Goal: Information Seeking & Learning: Learn about a topic

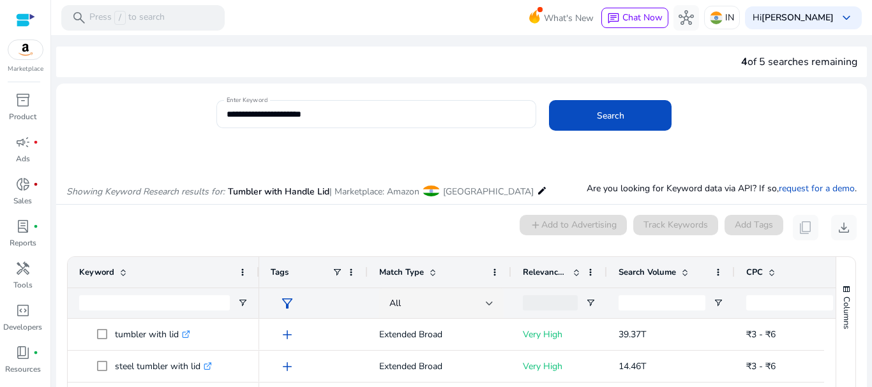
scroll to position [165, 0]
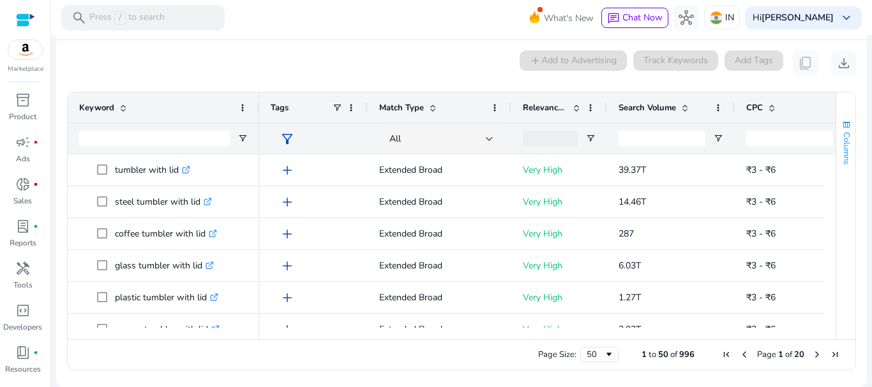
click at [841, 121] on span "button" at bounding box center [846, 125] width 10 height 10
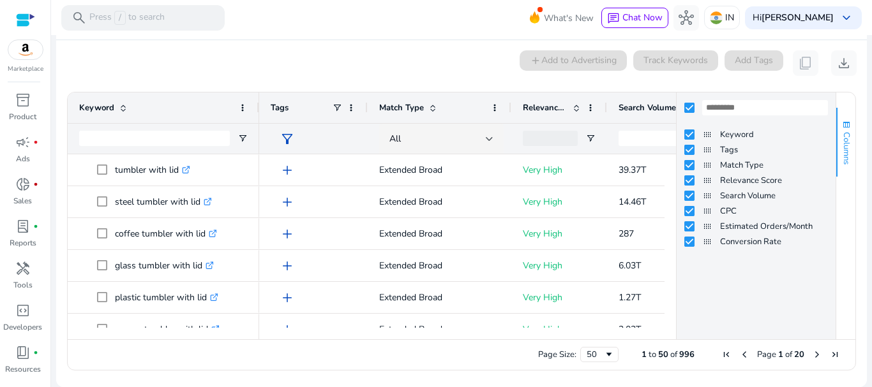
click at [841, 121] on span "button" at bounding box center [846, 125] width 10 height 10
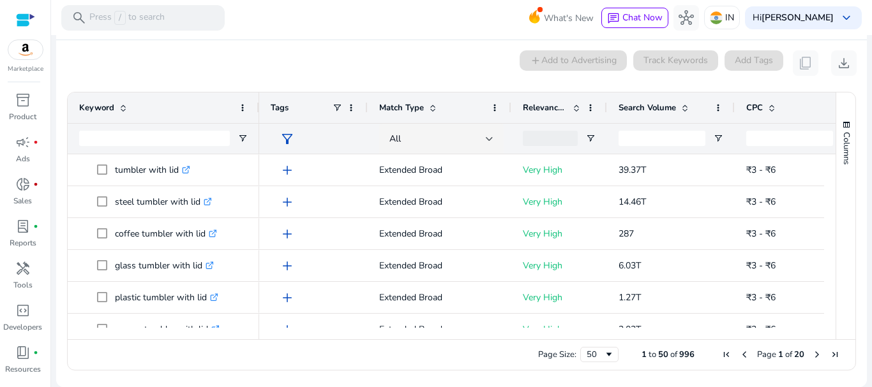
click at [288, 137] on span "filter_alt" at bounding box center [287, 138] width 15 height 15
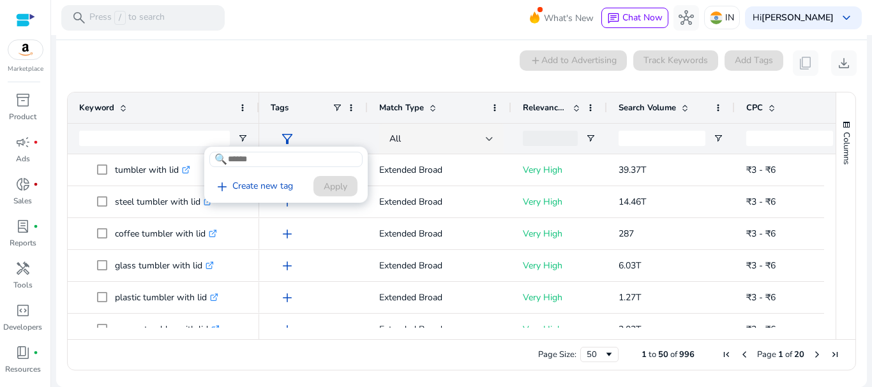
click at [288, 137] on div at bounding box center [436, 193] width 872 height 387
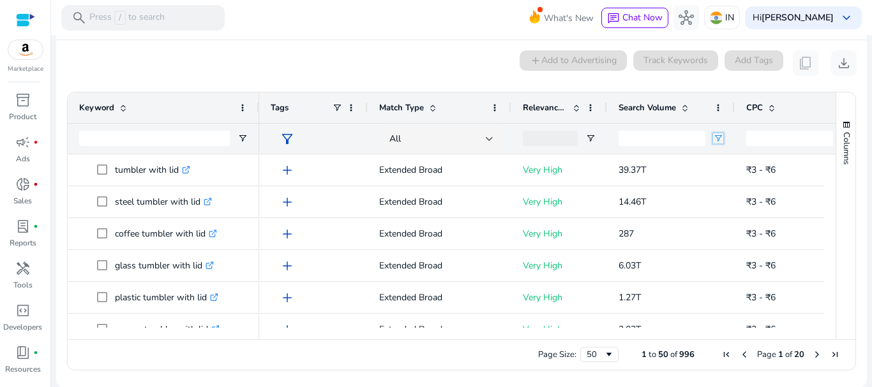
click at [717, 137] on span "Open Filter Menu" at bounding box center [718, 138] width 10 height 10
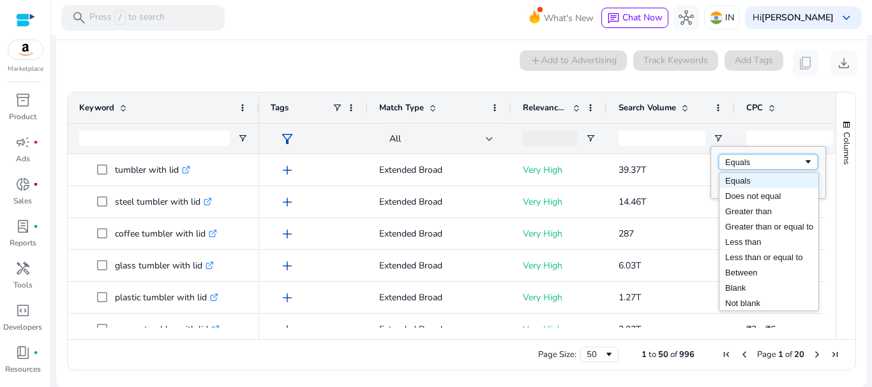
click at [756, 164] on div "Equals" at bounding box center [764, 163] width 78 height 10
click at [682, 143] on input "Search Volume Filter Input" at bounding box center [661, 138] width 87 height 15
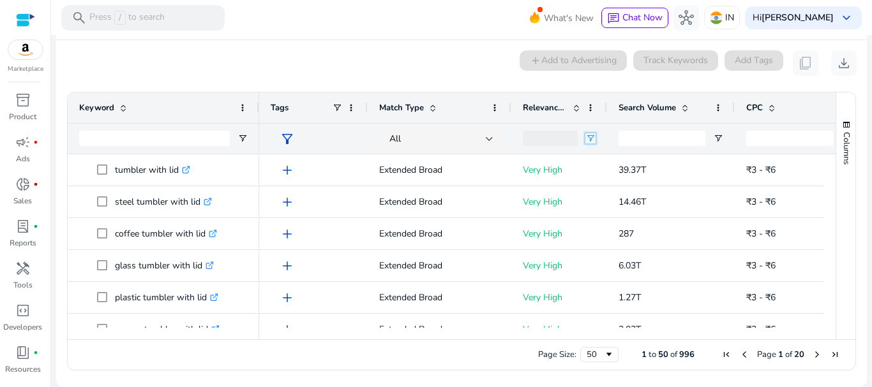
click at [593, 140] on span "Open Filter Menu" at bounding box center [590, 138] width 10 height 10
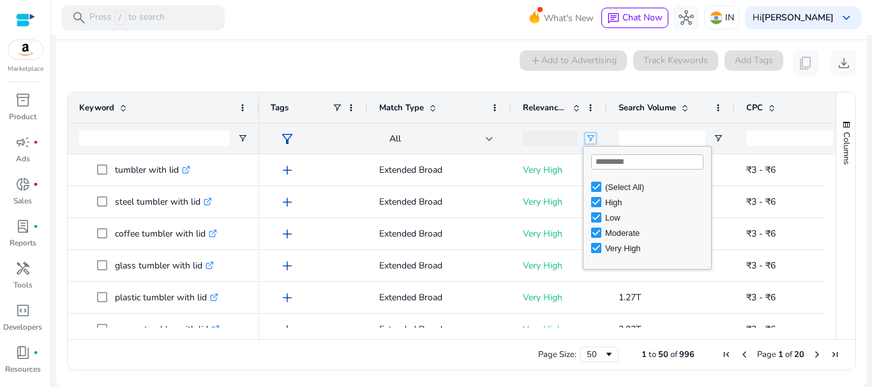
click at [593, 140] on span "Open Filter Menu" at bounding box center [590, 138] width 10 height 10
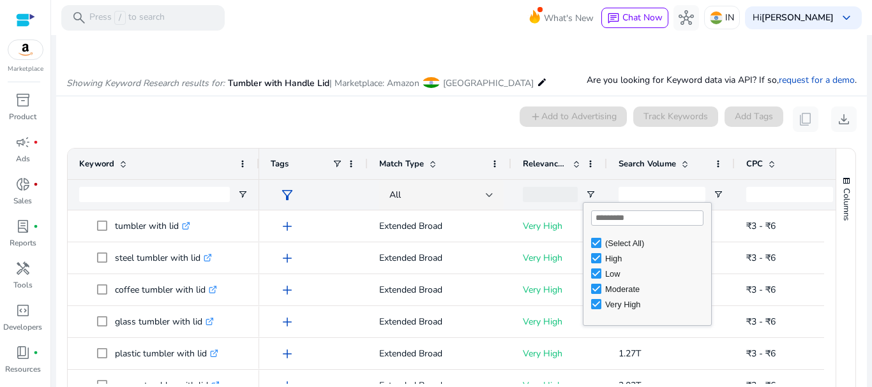
scroll to position [101, 0]
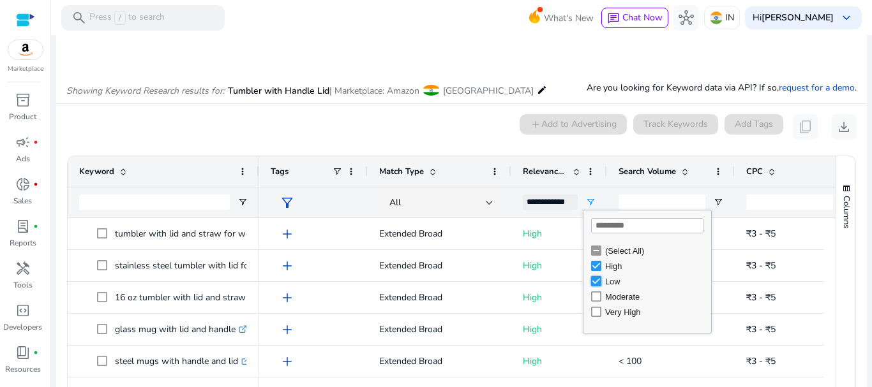
type input "********"
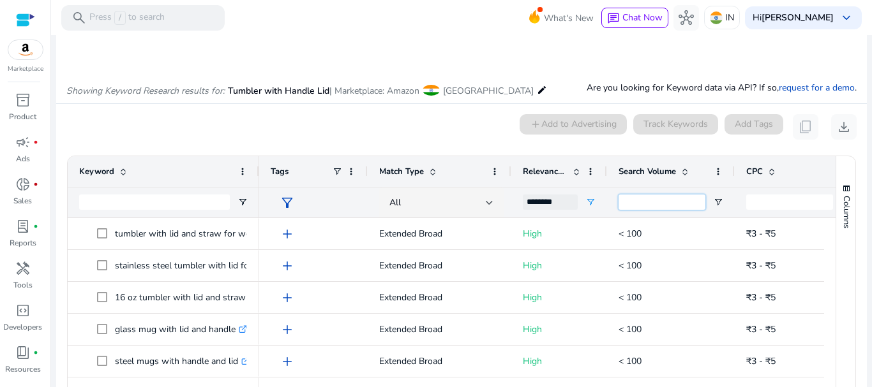
click at [661, 200] on input "Search Volume Filter Input" at bounding box center [661, 202] width 87 height 15
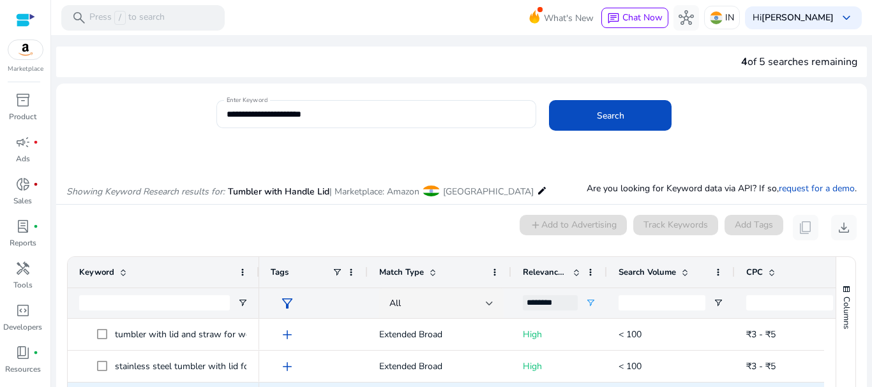
scroll to position [101, 0]
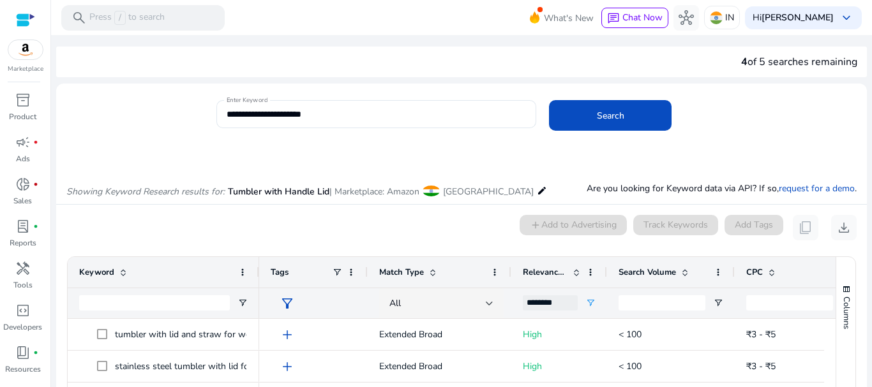
scroll to position [101, 0]
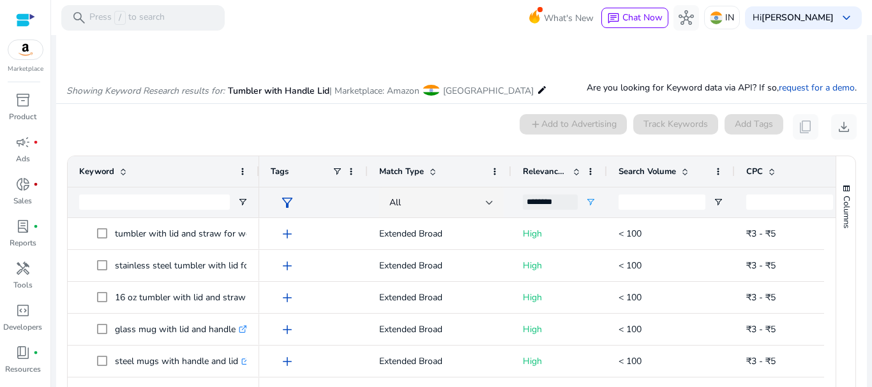
click at [723, 195] on div at bounding box center [671, 202] width 128 height 31
click at [717, 201] on span "Open Filter Menu" at bounding box center [718, 202] width 10 height 10
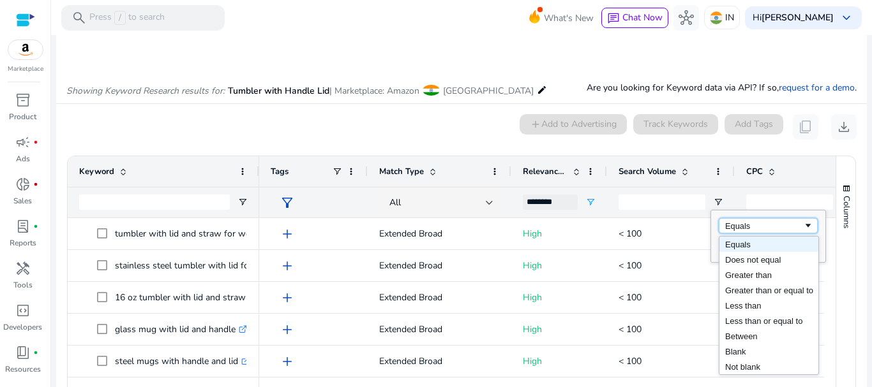
click at [809, 228] on span "Filtering operator" at bounding box center [808, 226] width 10 height 10
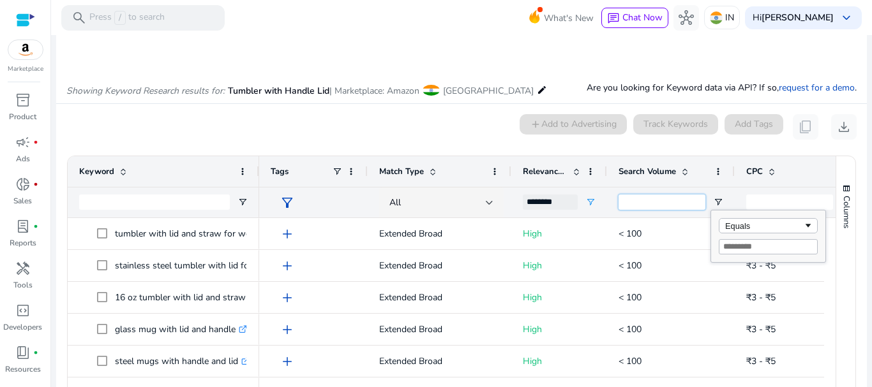
click at [687, 207] on input "Search Volume Filter Input" at bounding box center [661, 202] width 87 height 15
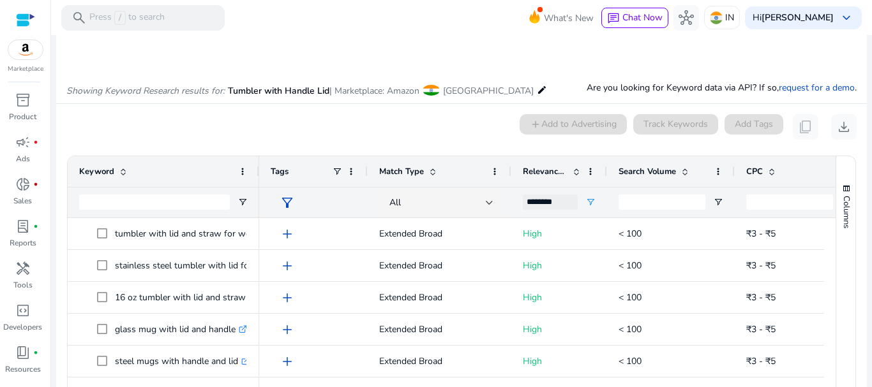
click at [690, 176] on span at bounding box center [685, 172] width 10 height 10
click at [631, 181] on div "Search Volume 1" at bounding box center [663, 172] width 91 height 24
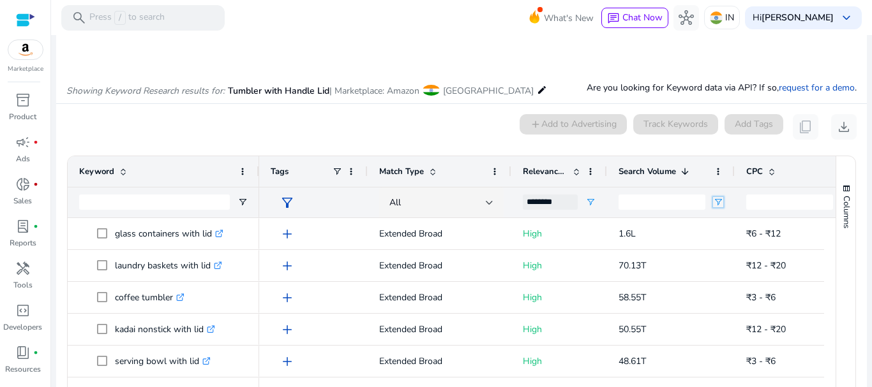
click at [719, 200] on span "Open Filter Menu" at bounding box center [718, 202] width 10 height 10
click at [747, 251] on input "Filter Value" at bounding box center [768, 246] width 99 height 15
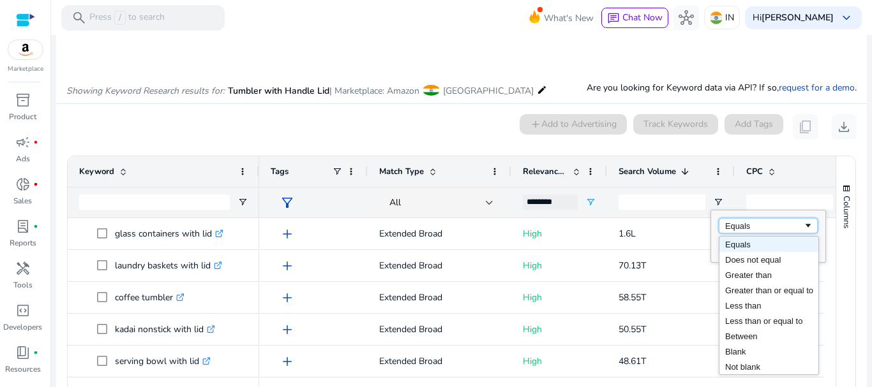
click at [747, 231] on div "Equals" at bounding box center [764, 226] width 78 height 10
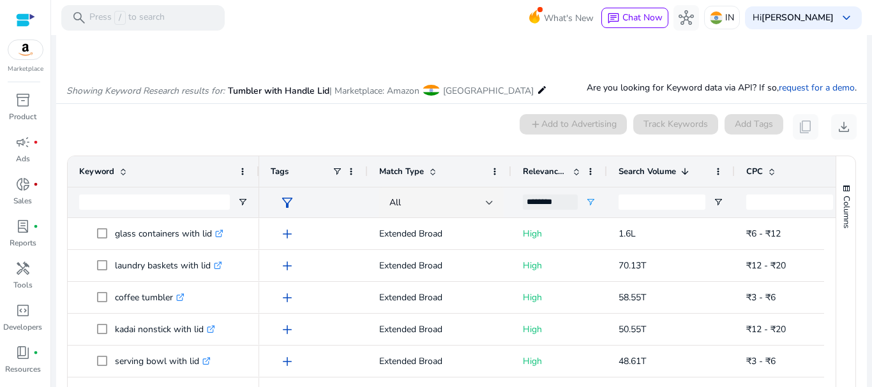
click at [23, 20] on div at bounding box center [25, 20] width 19 height 15
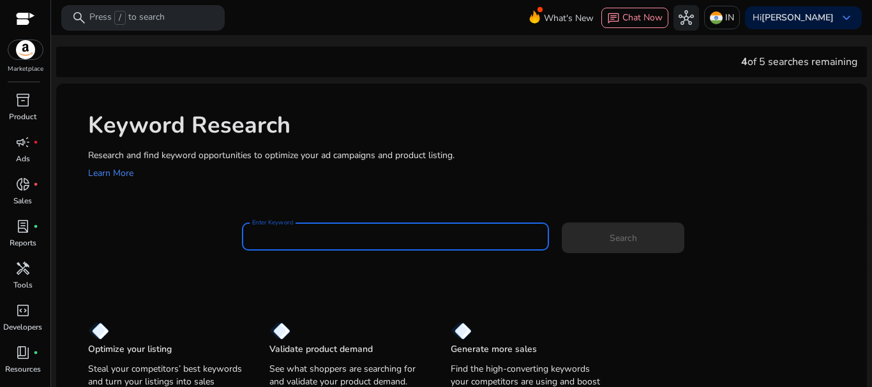
paste input "**********"
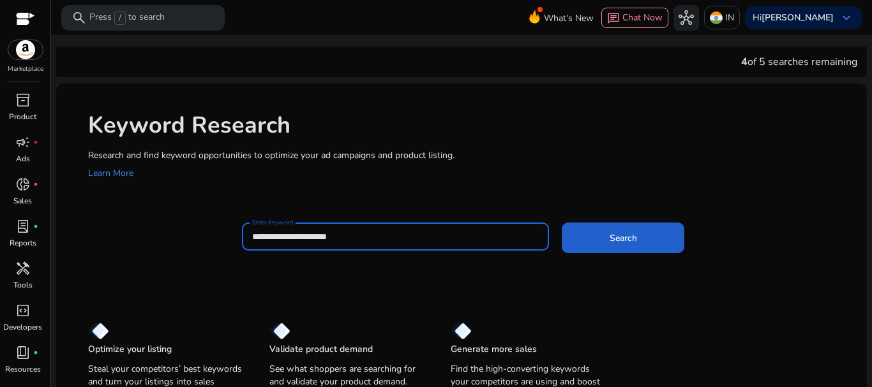
type input "**********"
click at [662, 237] on span at bounding box center [623, 238] width 123 height 31
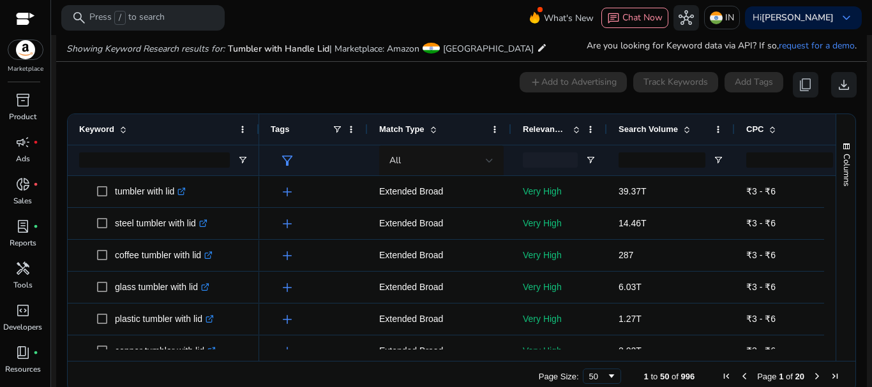
scroll to position [137, 0]
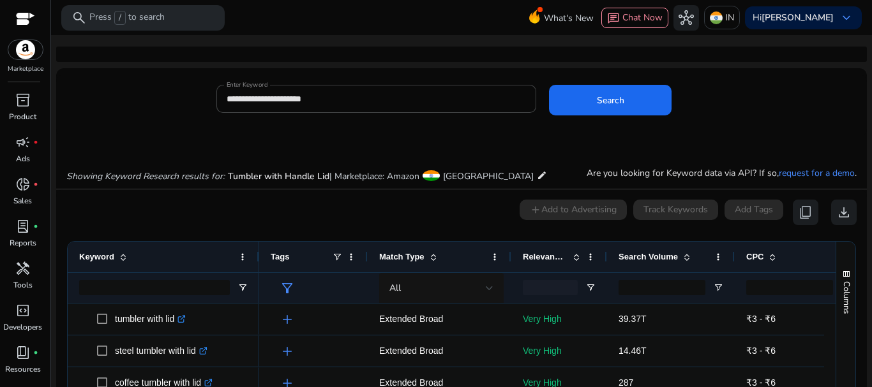
scroll to position [137, 0]
